Goal: Task Accomplishment & Management: Use online tool/utility

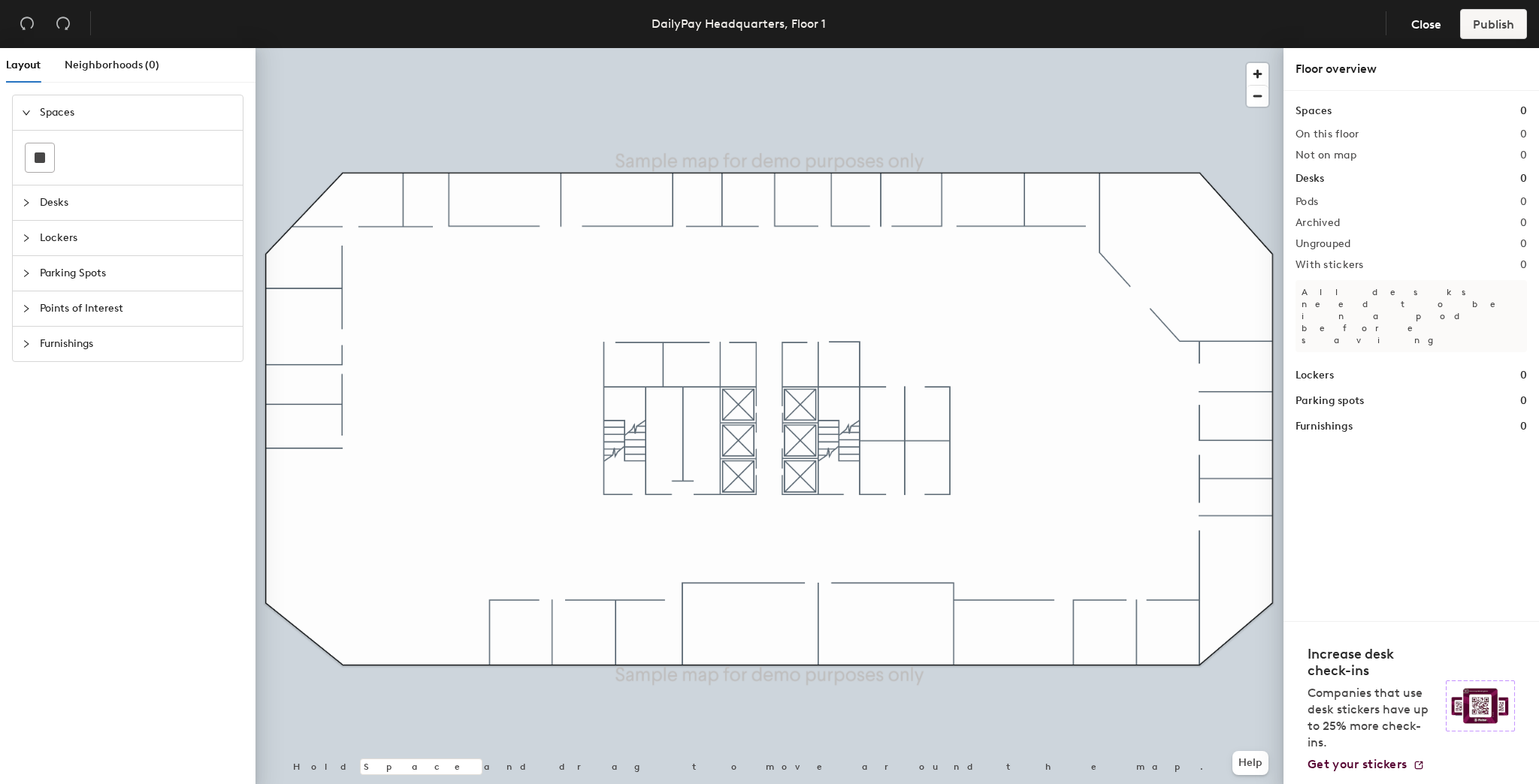
click at [29, 202] on icon "collapsed" at bounding box center [26, 202] width 9 height 9
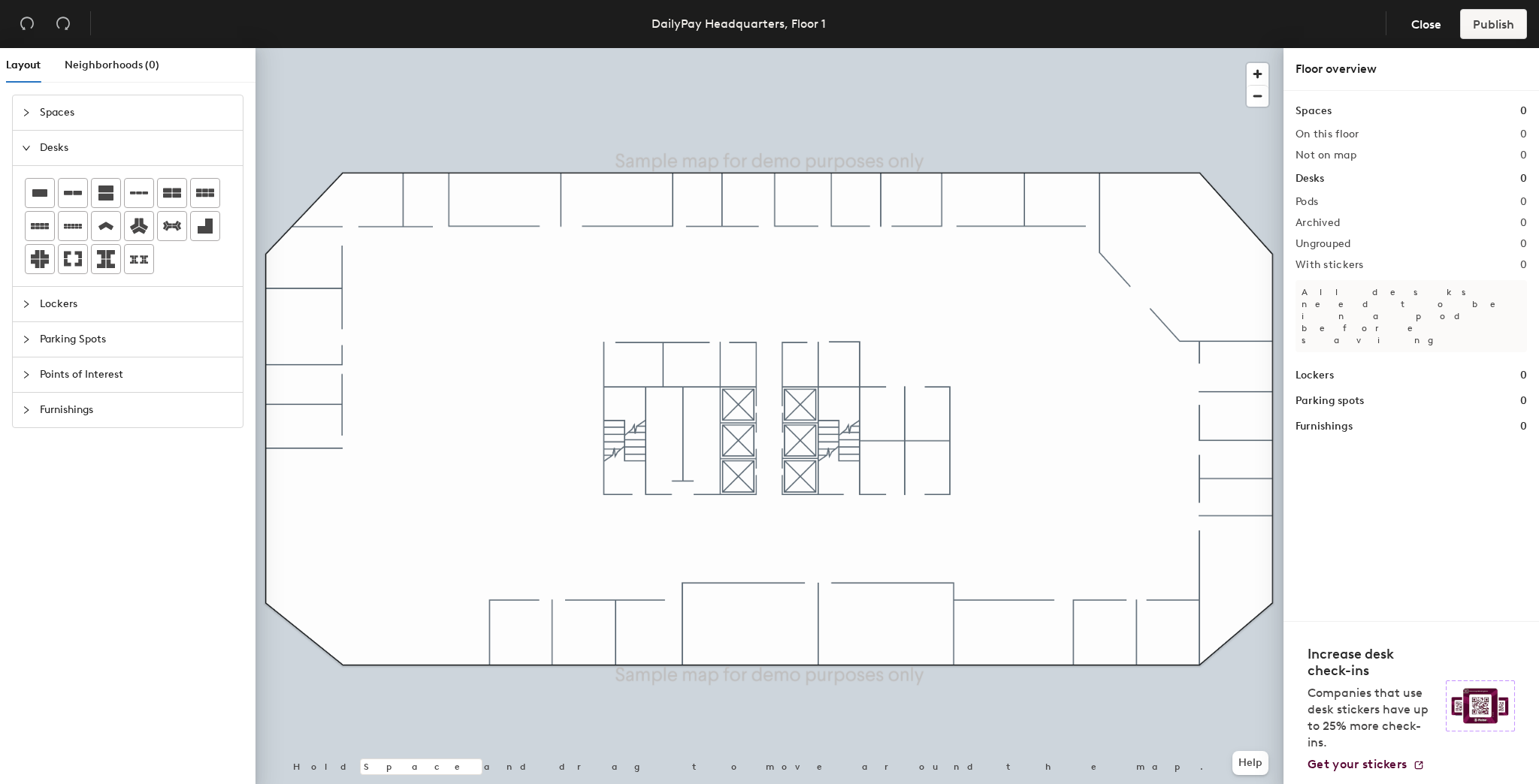
click at [31, 110] on div at bounding box center [31, 112] width 18 height 16
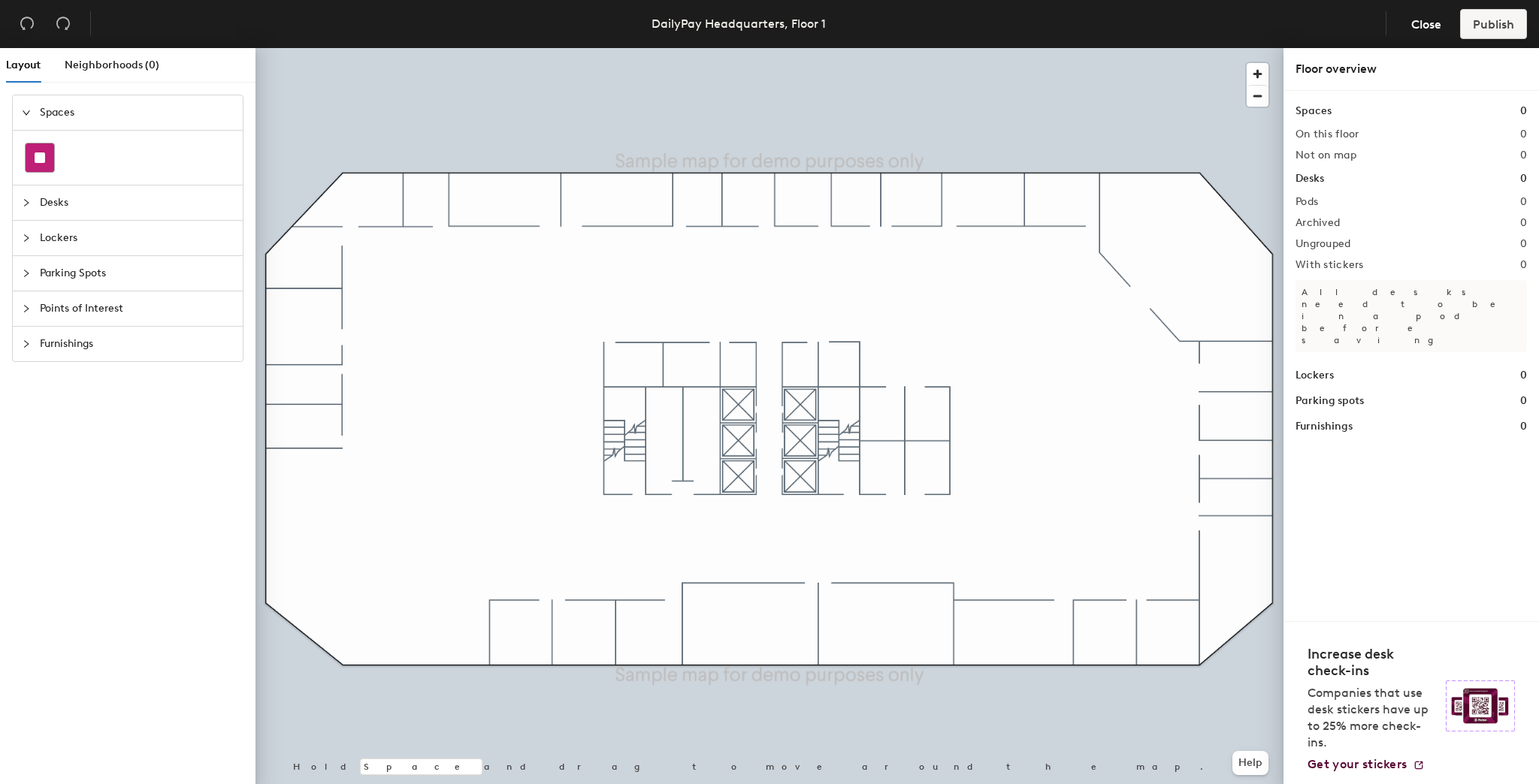
click at [29, 160] on div at bounding box center [40, 158] width 29 height 29
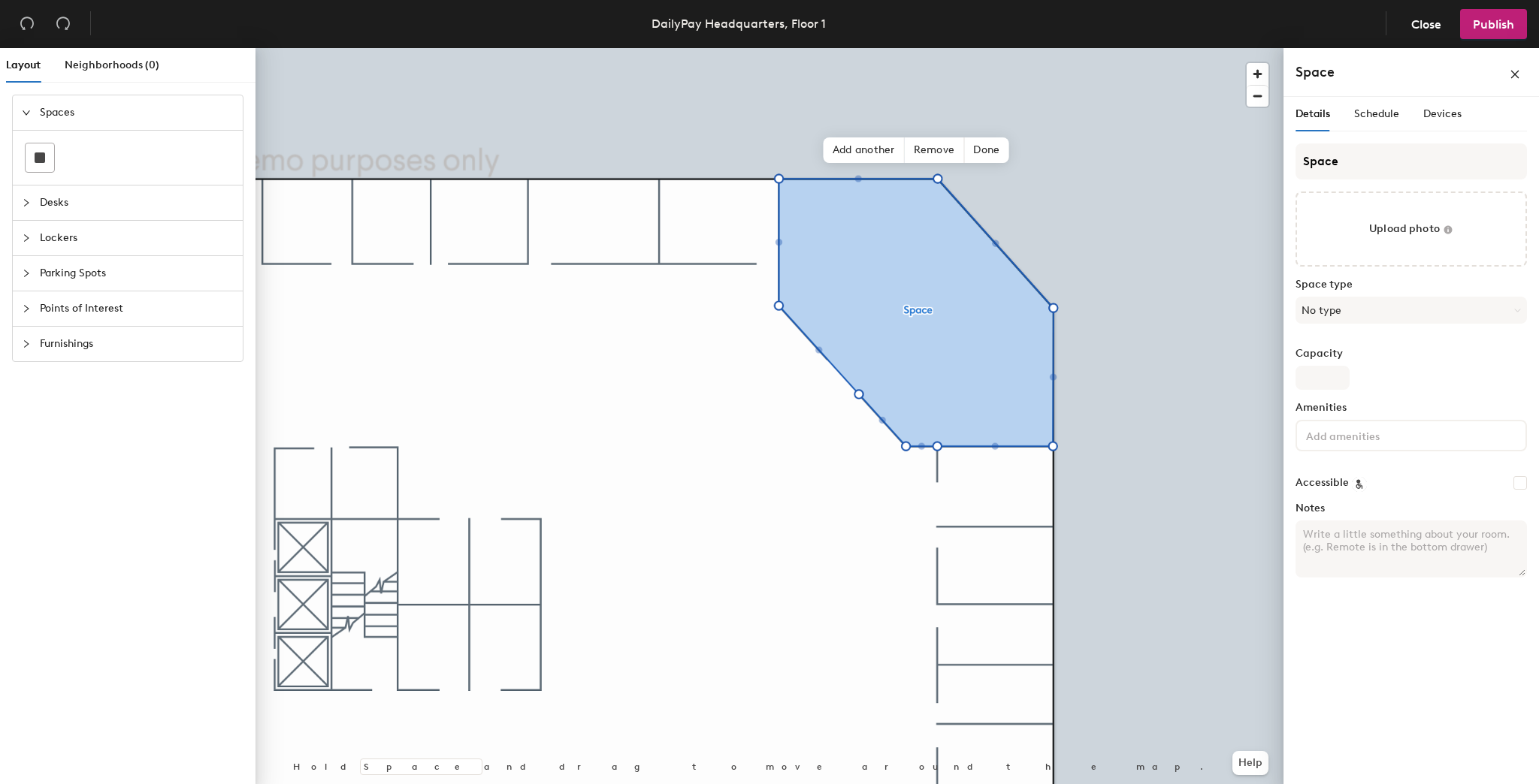
click at [1308, 538] on textarea "Notes" at bounding box center [1411, 548] width 231 height 57
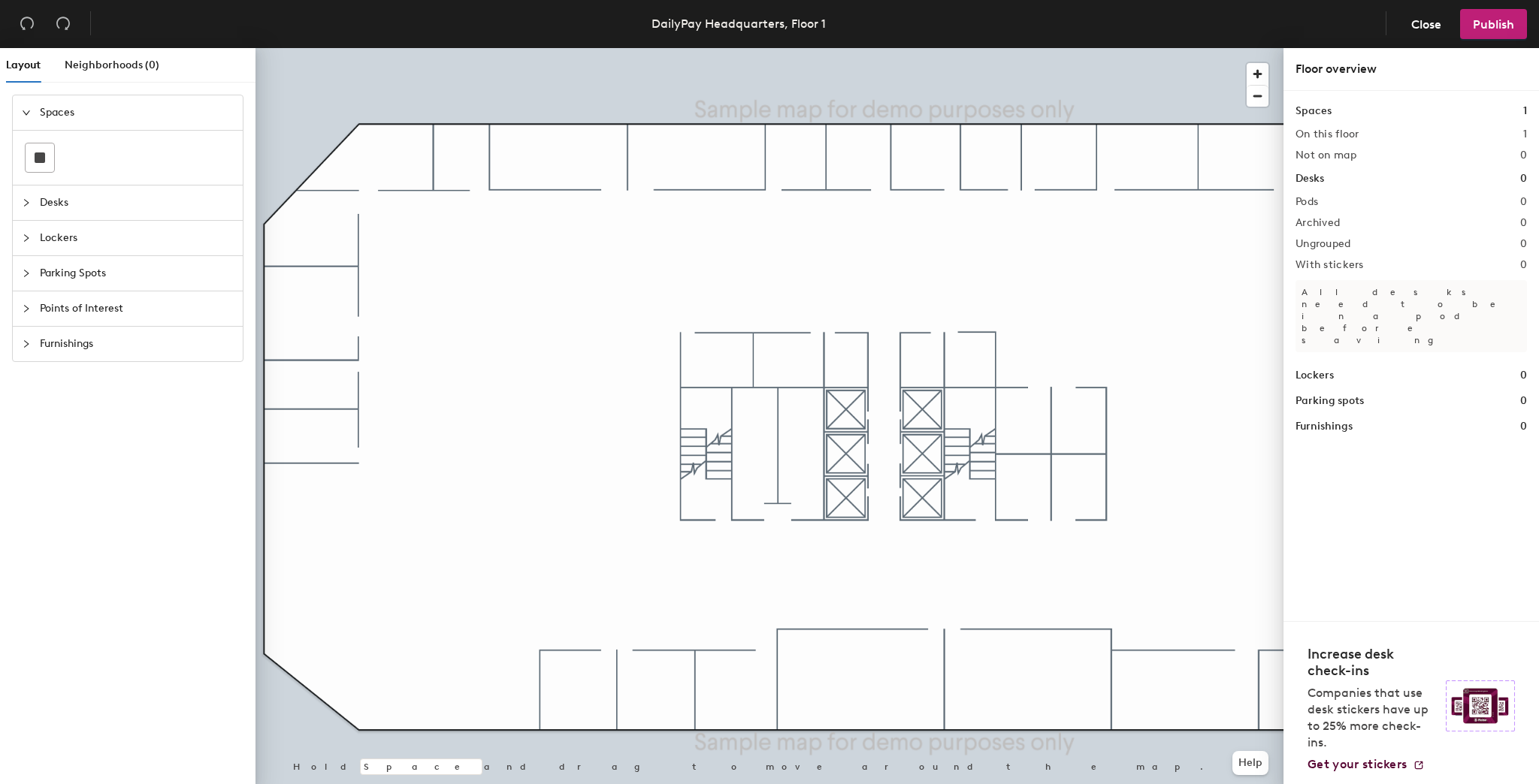
click at [26, 198] on icon "collapsed" at bounding box center [26, 202] width 9 height 9
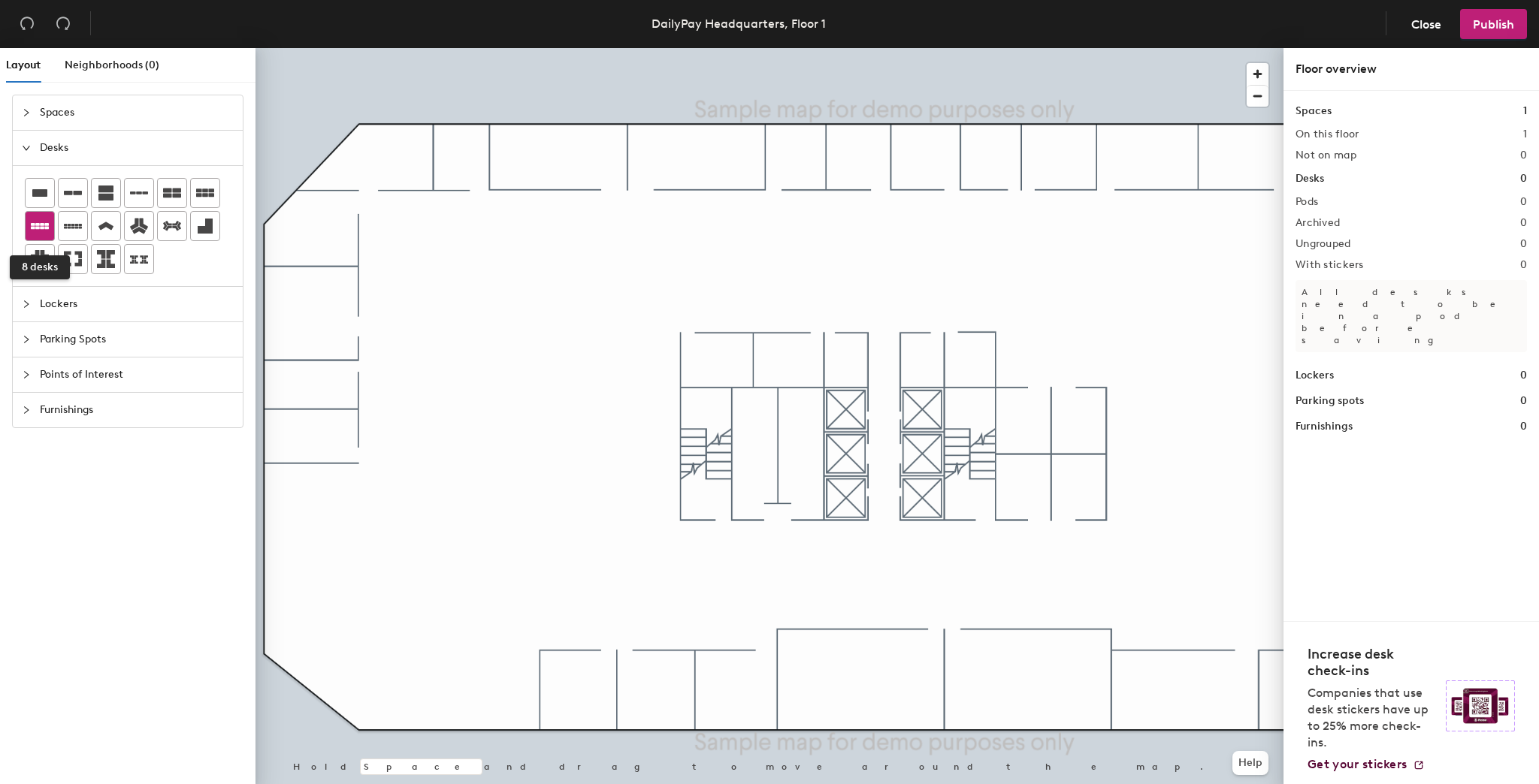
click at [41, 229] on icon at bounding box center [39, 225] width 18 height 18
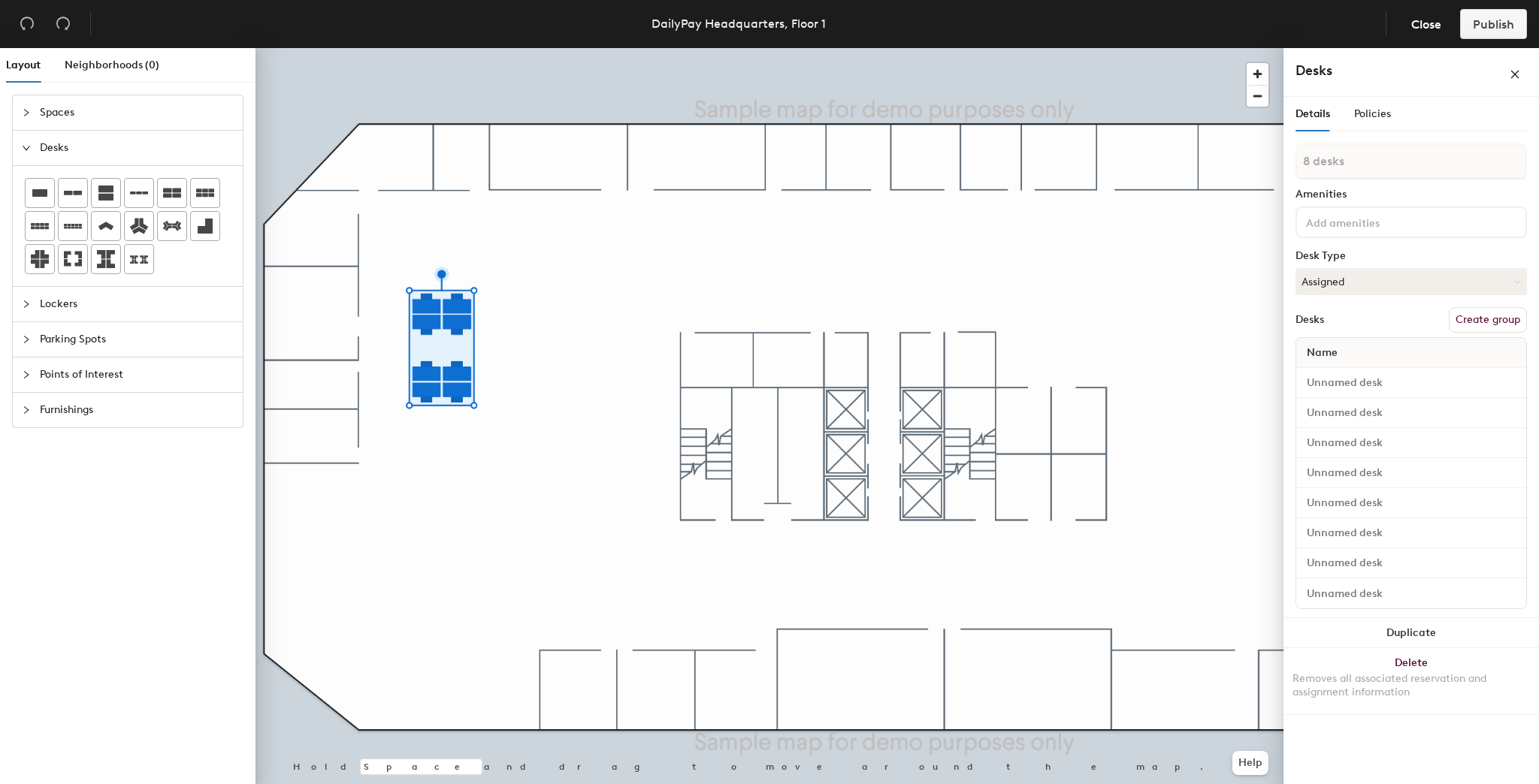
click at [488, 48] on div at bounding box center [769, 48] width 1029 height 0
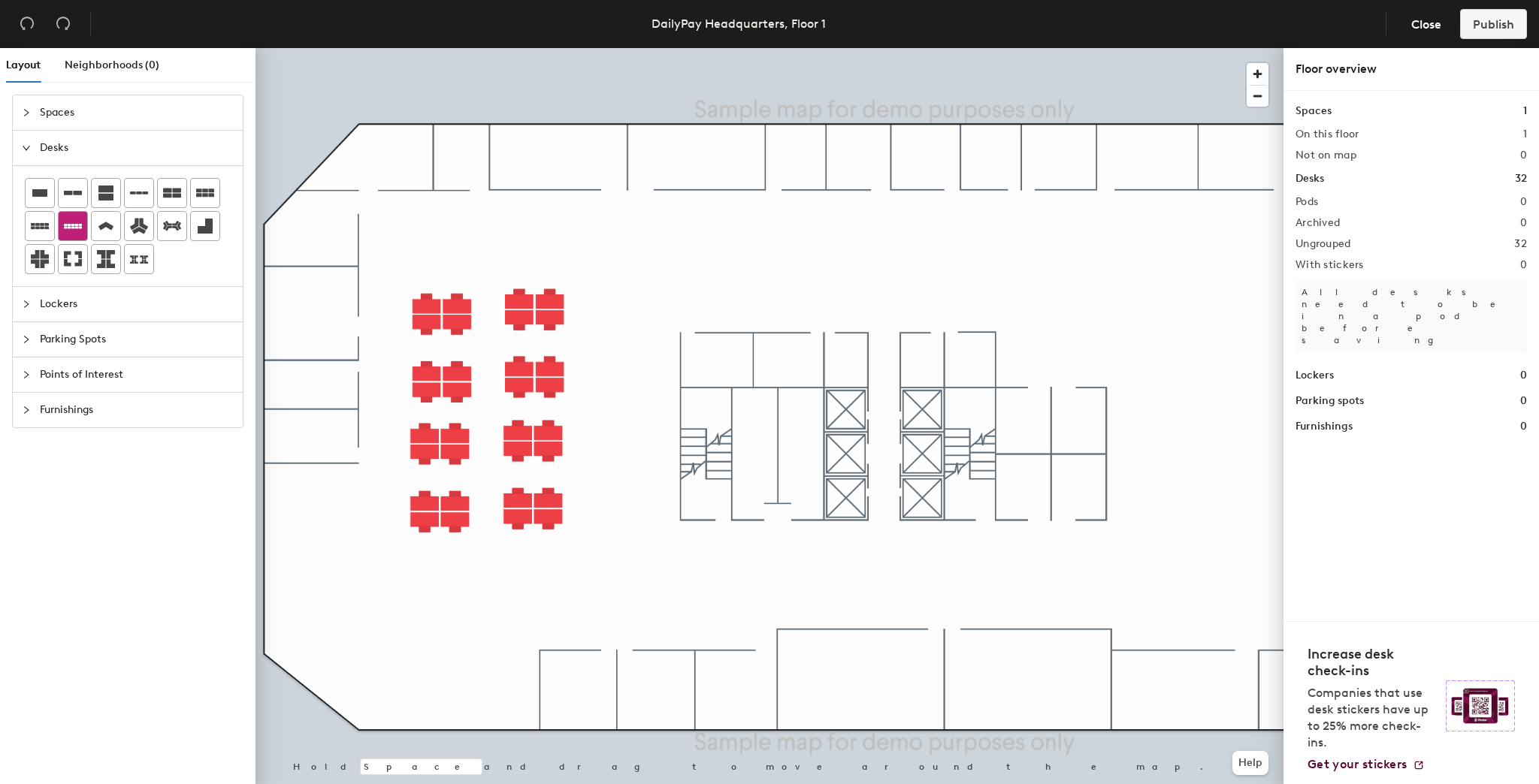
click at [64, 221] on icon at bounding box center [72, 225] width 18 height 18
click at [1422, 18] on span "Close" at bounding box center [1426, 24] width 30 height 14
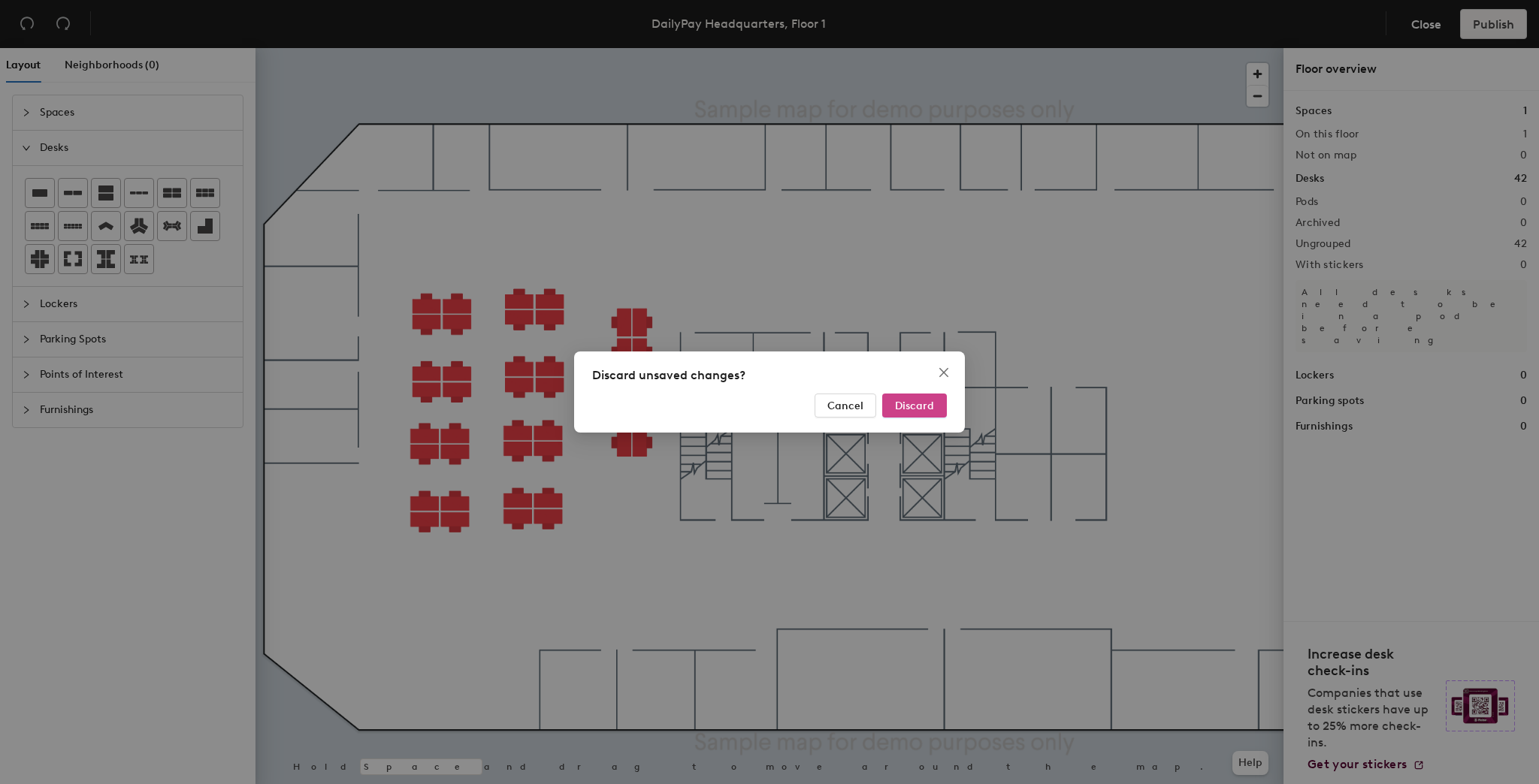
click at [903, 401] on span "Discard" at bounding box center [915, 406] width 39 height 13
